Goal: Task Accomplishment & Management: Use online tool/utility

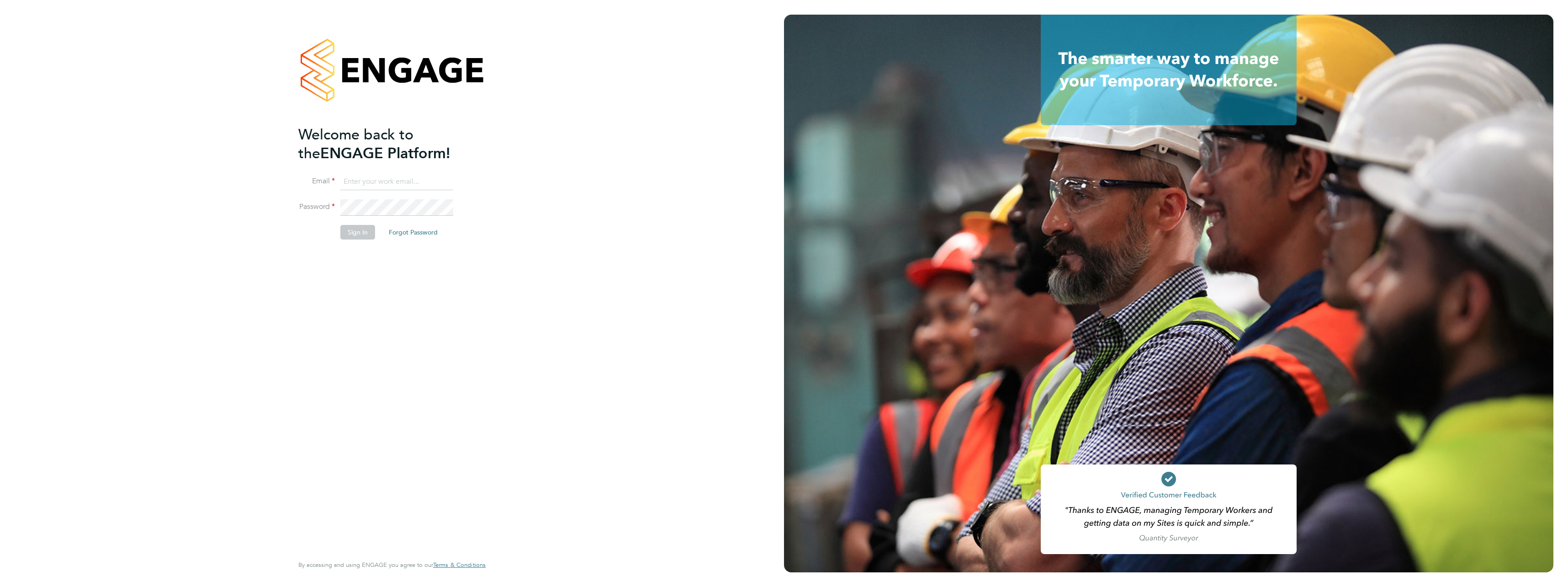
type input "[PERSON_NAME][EMAIL_ADDRESS][PERSON_NAME][DOMAIN_NAME]"
drag, startPoint x: 365, startPoint y: 337, endPoint x: 344, endPoint y: 253, distance: 86.6
click at [366, 336] on div "Welcome back to the ENGAGE Platform! Email [EMAIL_ADDRESS][PERSON_NAME][DOMAIN_…" at bounding box center [387, 339] width 178 height 428
click at [341, 228] on button "Sign In" at bounding box center [358, 232] width 35 height 14
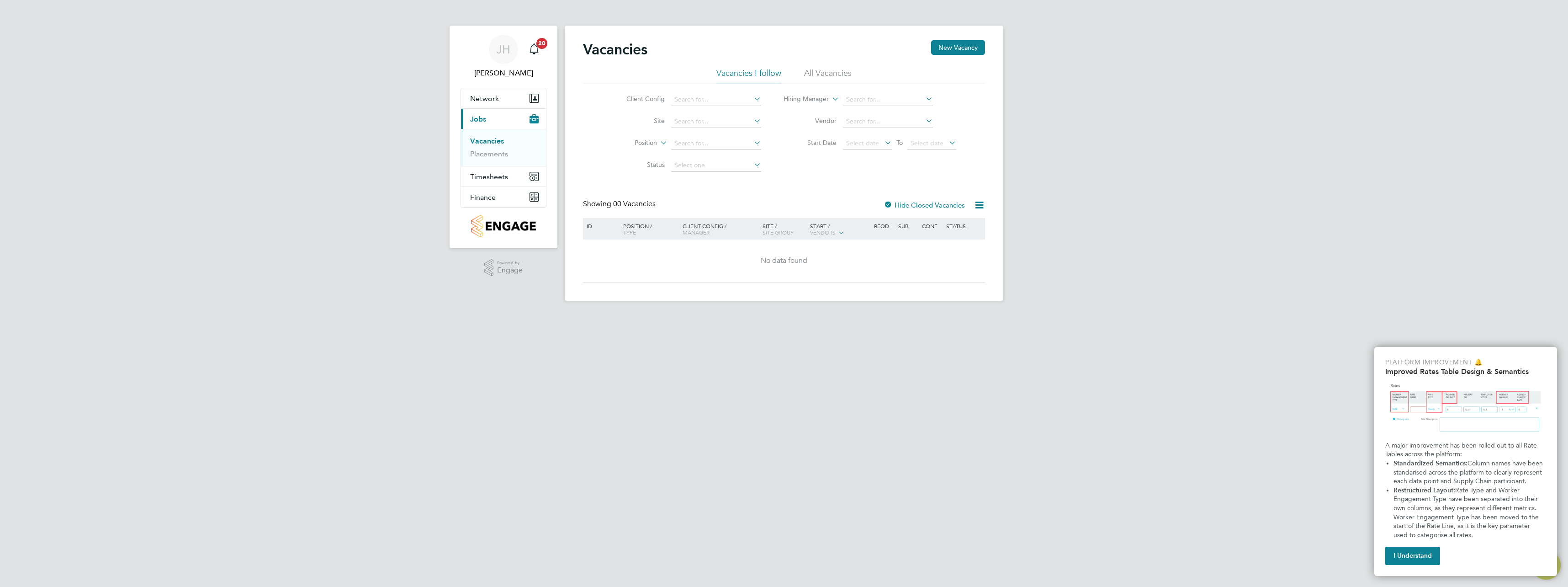
drag, startPoint x: 723, startPoint y: 474, endPoint x: 659, endPoint y: 348, distance: 141.3
click at [723, 315] on html "JH Jake Harvey Notifications 20 Applications: Network Team Members Sites Worker…" at bounding box center [784, 158] width 1568 height 315
